Goal: Task Accomplishment & Management: Use online tool/utility

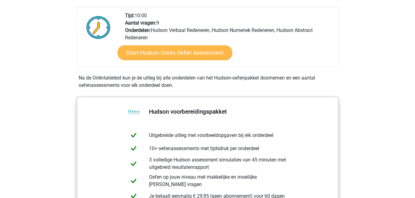
scroll to position [149, 0]
click at [211, 54] on link "Start Hudson Gratis Oefen Assessment" at bounding box center [174, 52] width 115 height 15
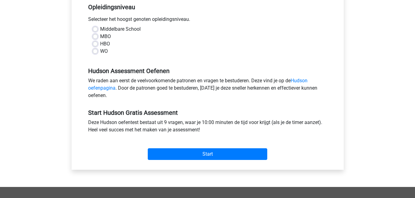
scroll to position [134, 0]
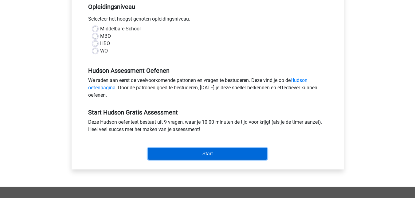
click at [191, 155] on input "Start" at bounding box center [208, 154] width 120 height 12
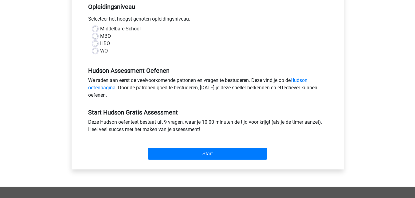
click at [151, 42] on div "HBO" at bounding box center [208, 43] width 230 height 7
click at [100, 44] on label "HBO" at bounding box center [105, 43] width 10 height 7
click at [95, 44] on input "HBO" at bounding box center [95, 43] width 5 height 6
radio input "true"
click at [187, 148] on div "Start" at bounding box center [208, 149] width 248 height 22
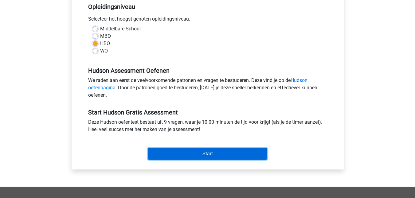
click at [191, 150] on input "Start" at bounding box center [208, 154] width 120 height 12
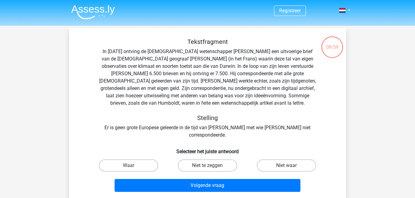
scroll to position [10, 0]
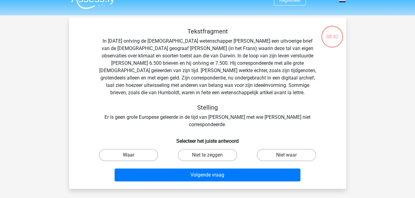
click at [144, 149] on label "Waar" at bounding box center [128, 155] width 59 height 12
click at [132, 155] on input "Waar" at bounding box center [130, 157] width 4 height 4
radio input "true"
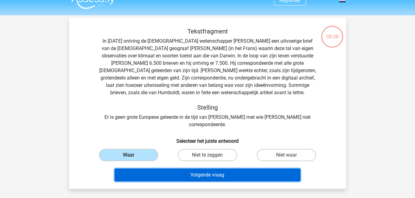
click at [188, 169] on button "Volgende vraag" at bounding box center [208, 175] width 186 height 13
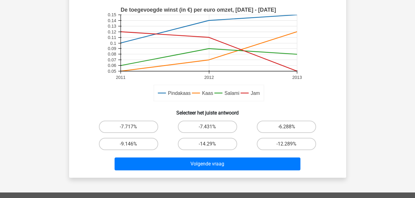
scroll to position [154, 0]
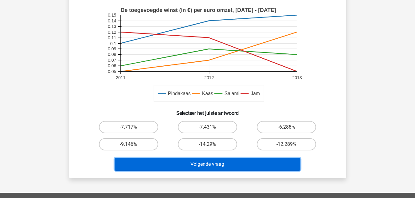
click at [249, 161] on button "Volgende vraag" at bounding box center [208, 164] width 186 height 13
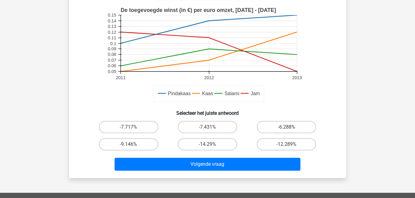
scroll to position [0, 0]
